Goal: Task Accomplishment & Management: Use online tool/utility

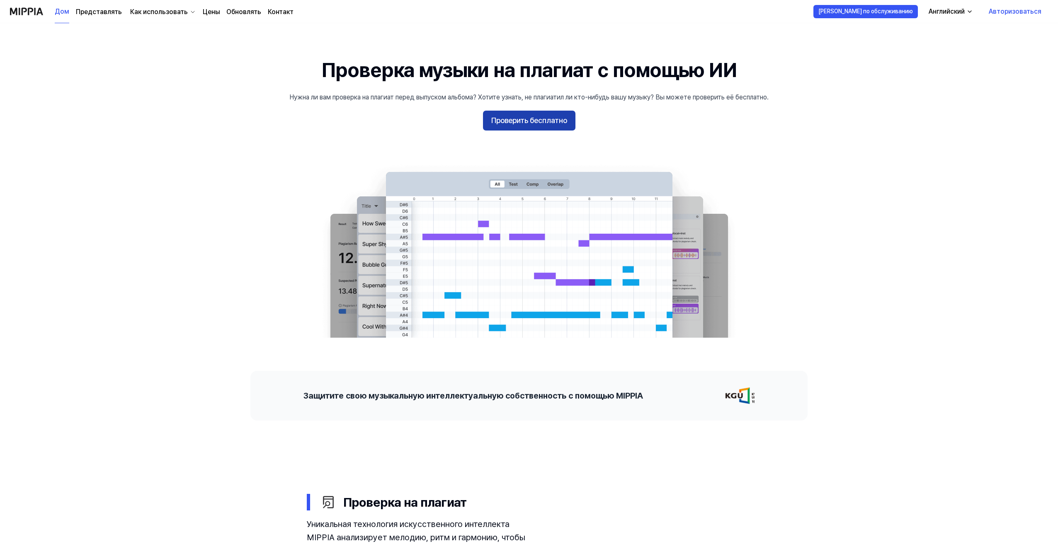
click at [531, 115] on font "Проверить бесплатно" at bounding box center [529, 121] width 76 height 12
drag, startPoint x: 511, startPoint y: 95, endPoint x: 524, endPoint y: 110, distance: 19.7
click at [511, 95] on font "Нужна ли вам проверка на плагиат перед выпуском альбома? Хотите узнать, не плаг…" at bounding box center [528, 97] width 479 height 8
click at [540, 126] on font "Проверить бесплатно" at bounding box center [529, 121] width 76 height 12
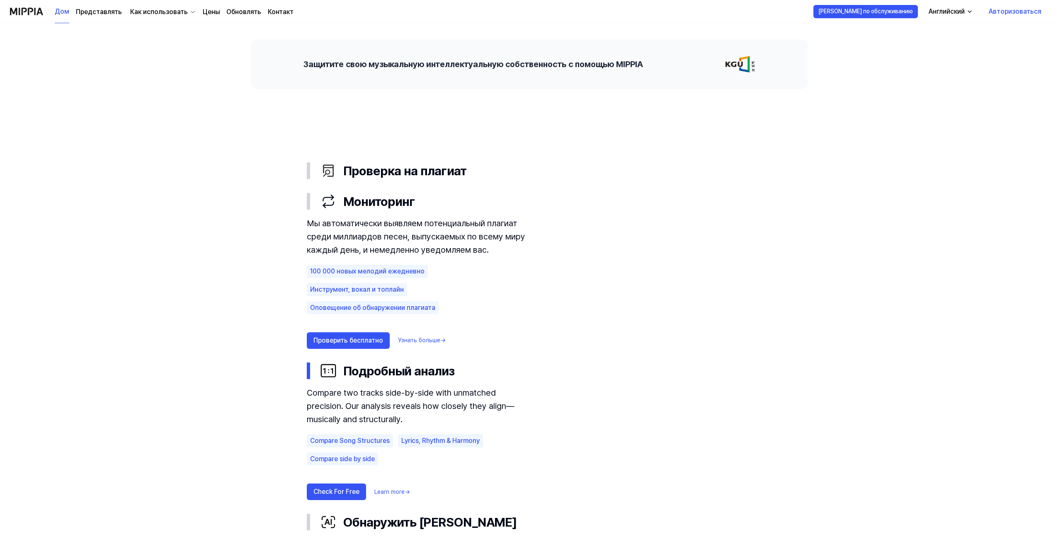
scroll to position [497, 0]
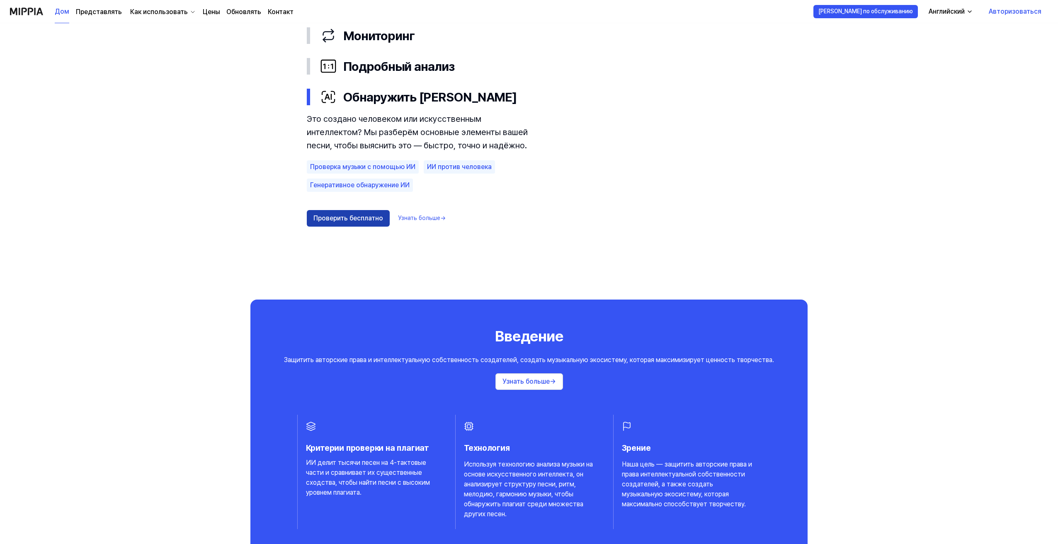
click at [349, 220] on font "Проверить бесплатно" at bounding box center [348, 218] width 70 height 8
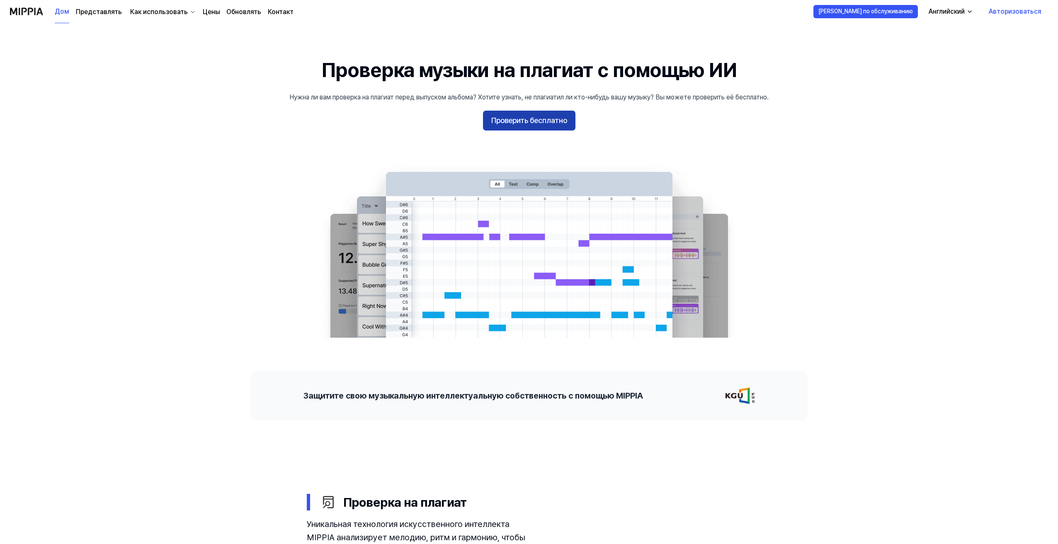
click at [528, 125] on font "Проверить бесплатно" at bounding box center [529, 121] width 76 height 12
